Goal: Transaction & Acquisition: Book appointment/travel/reservation

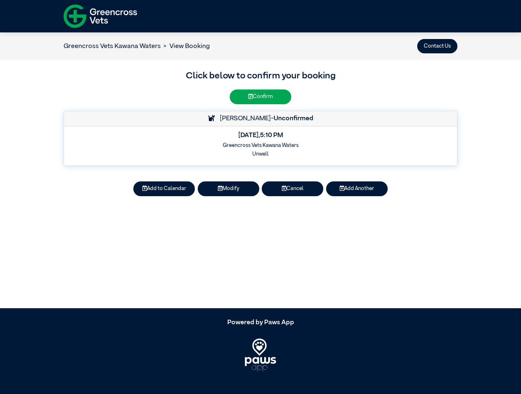
click at [438, 46] on button "Contact Us" at bounding box center [437, 46] width 40 height 14
click at [164, 189] on button "Add to Calendar" at bounding box center [164, 188] width 62 height 14
click at [229, 189] on button "Modify" at bounding box center [229, 188] width 62 height 14
click at [293, 189] on button "Cancel" at bounding box center [293, 188] width 62 height 14
click at [357, 189] on button "Add Another" at bounding box center [357, 188] width 62 height 14
